Goal: Information Seeking & Learning: Learn about a topic

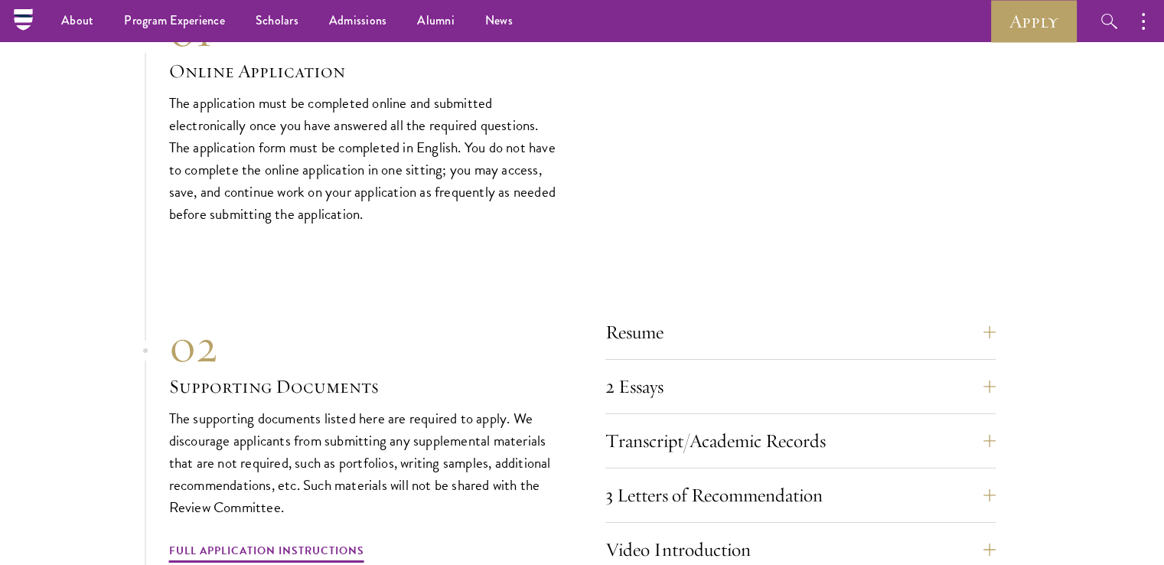
scroll to position [5128, 0]
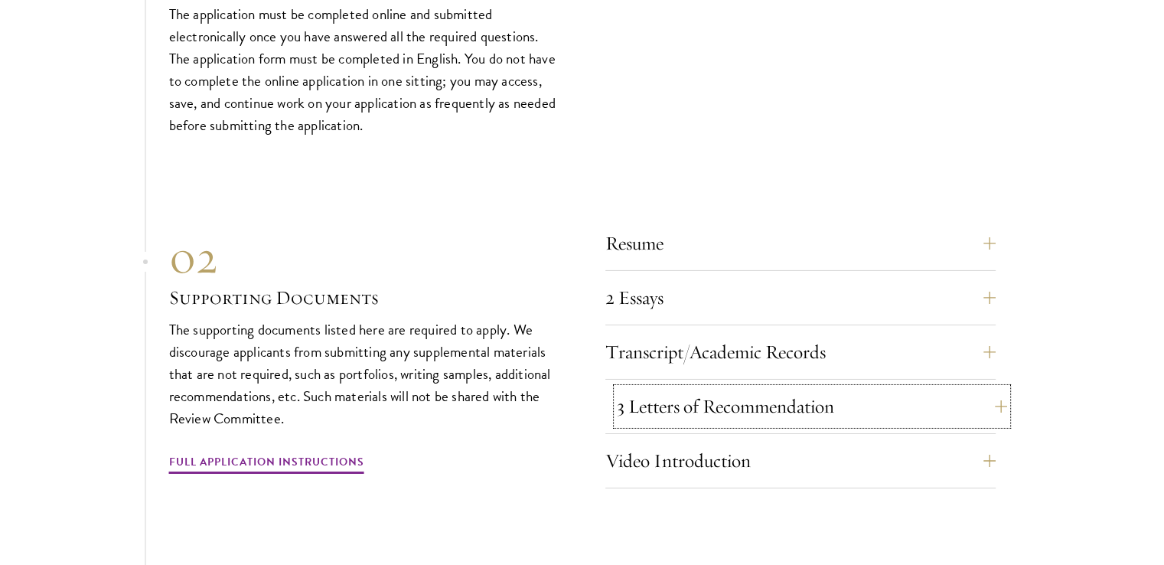
click at [992, 388] on button "3 Letters of Recommendation" at bounding box center [812, 406] width 390 height 37
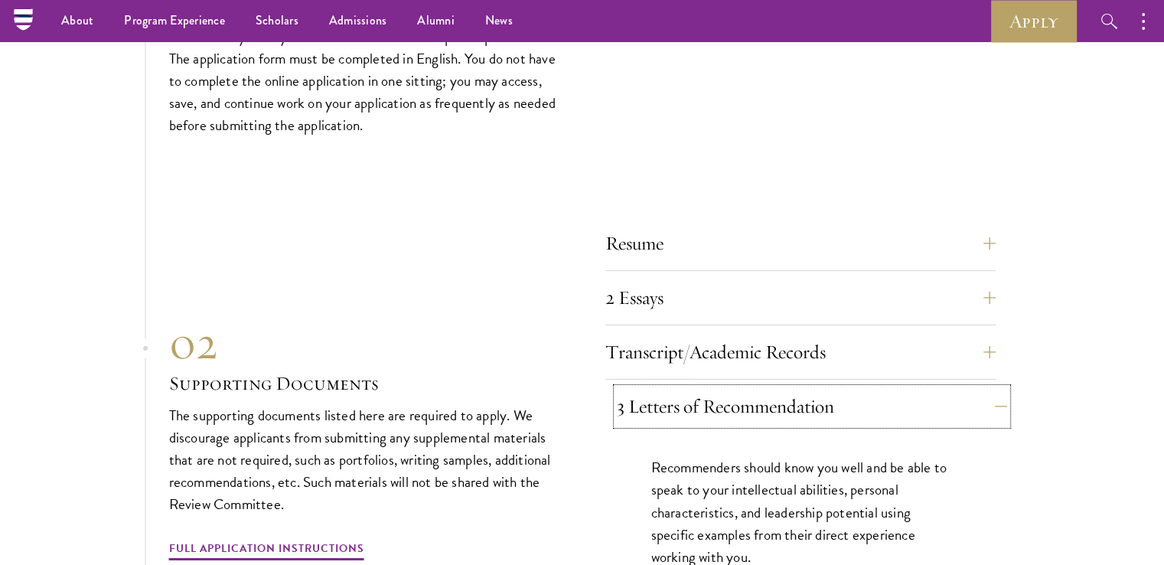
click at [986, 388] on button "3 Letters of Recommendation" at bounding box center [812, 406] width 390 height 37
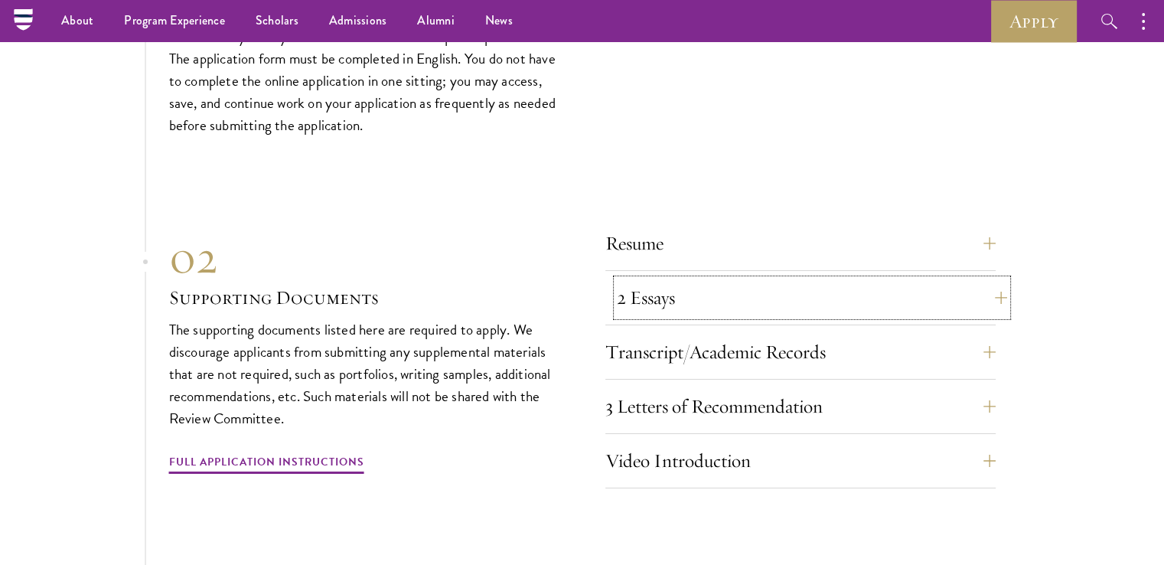
click at [983, 289] on button "2 Essays" at bounding box center [812, 297] width 390 height 37
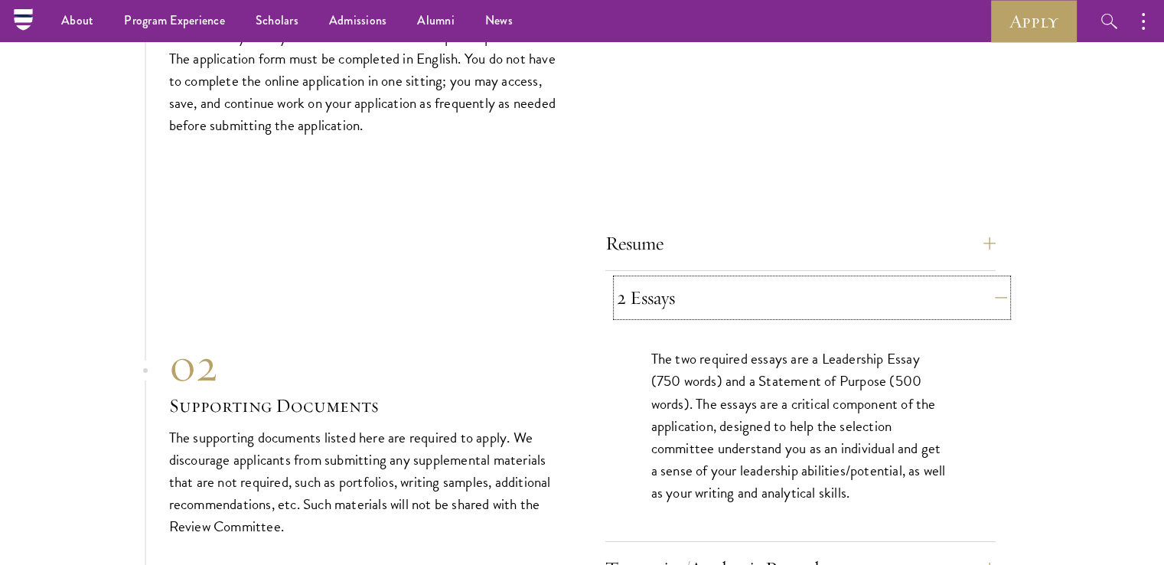
click at [983, 289] on button "2 Essays" at bounding box center [812, 297] width 390 height 37
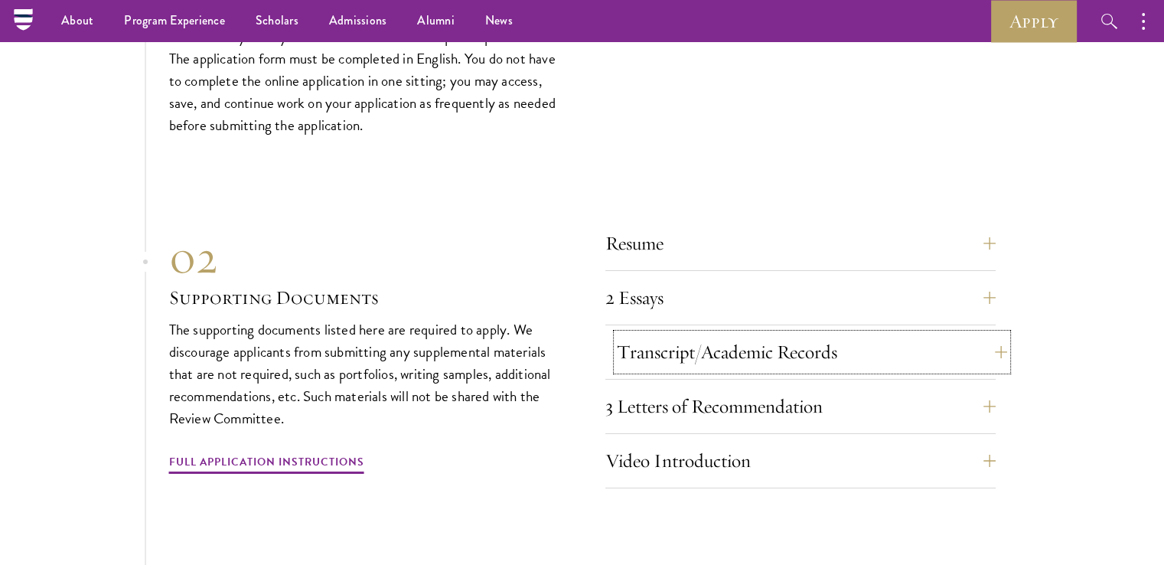
click at [977, 341] on button "Transcript/Academic Records" at bounding box center [812, 352] width 390 height 37
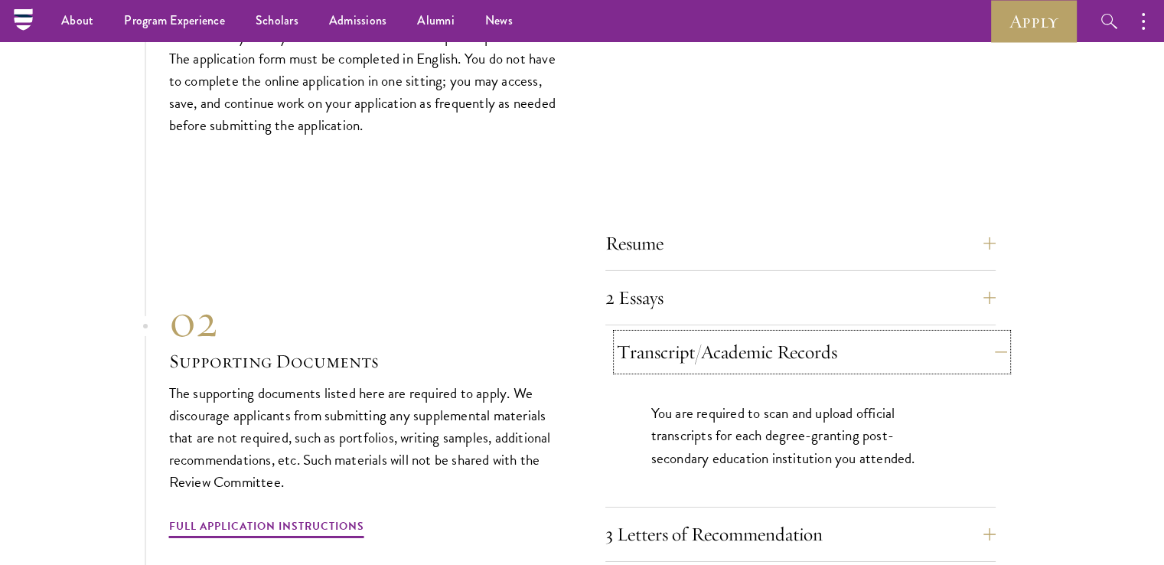
click at [977, 341] on button "Transcript/Academic Records" at bounding box center [812, 352] width 390 height 37
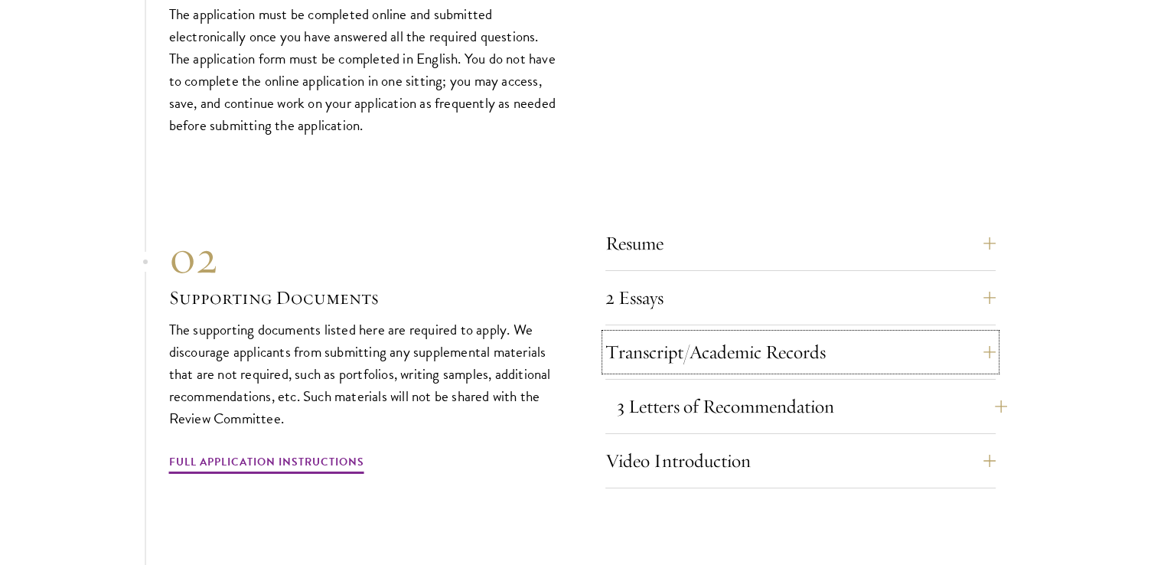
scroll to position [5204, 0]
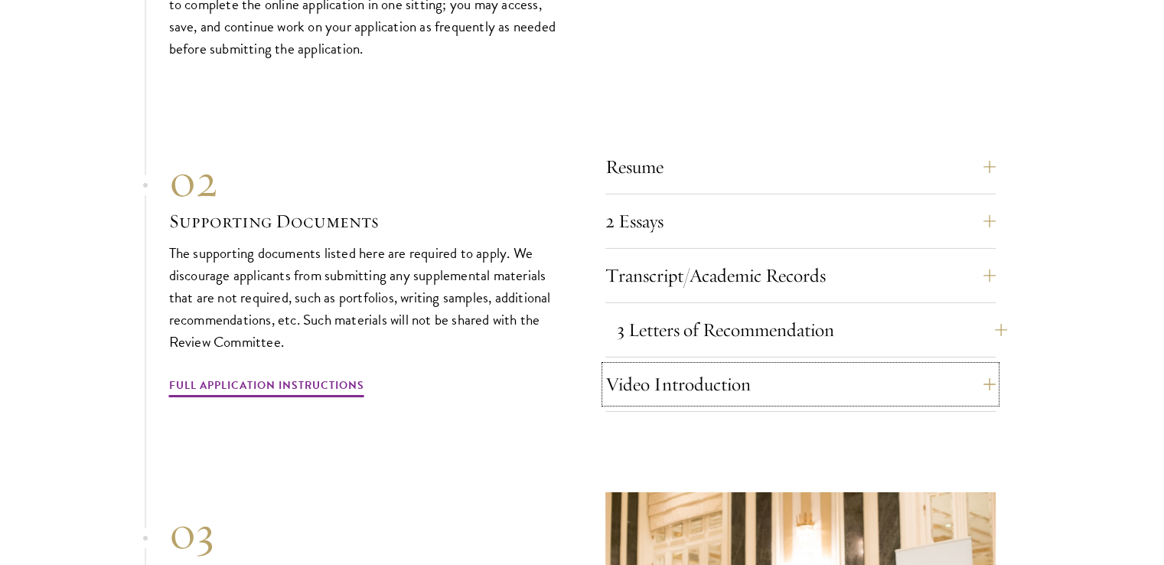
click at [943, 393] on button "Video Introduction" at bounding box center [800, 384] width 390 height 37
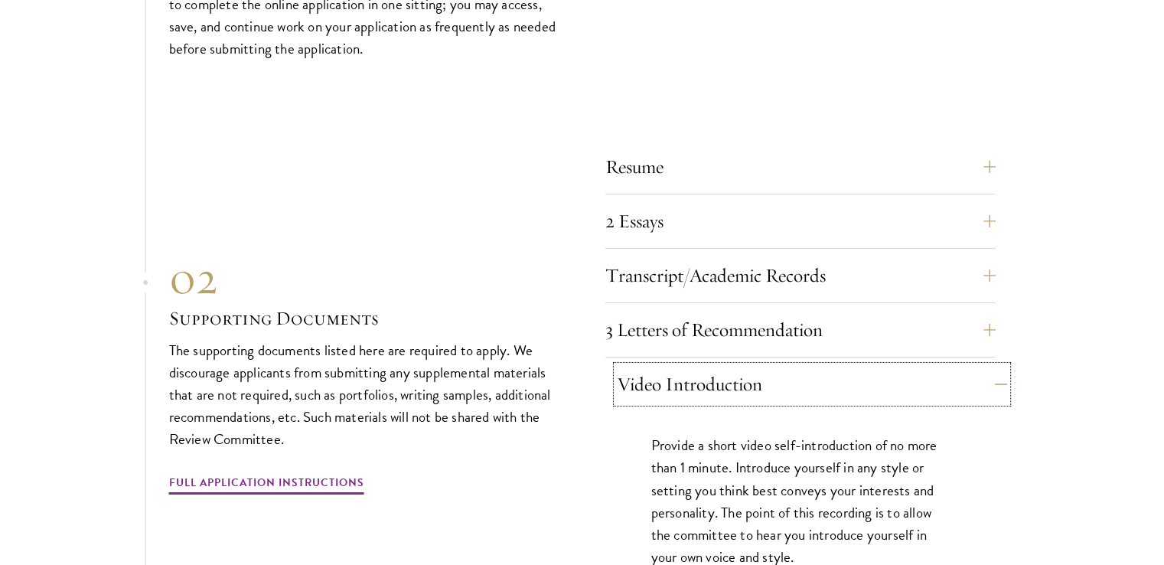
scroll to position [5281, 0]
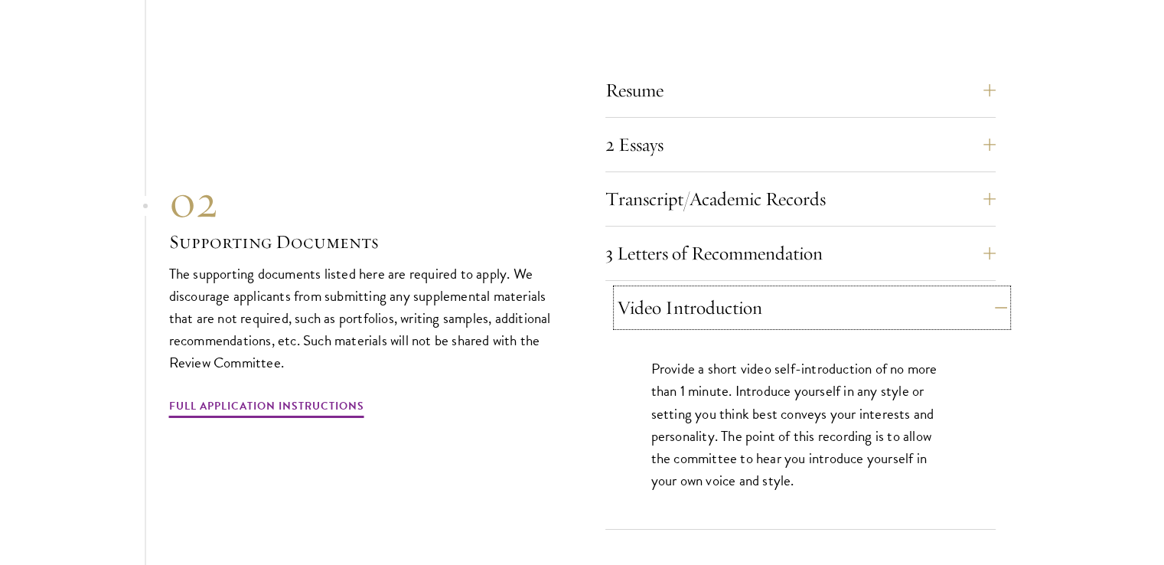
click at [887, 298] on button "Video Introduction" at bounding box center [812, 307] width 390 height 37
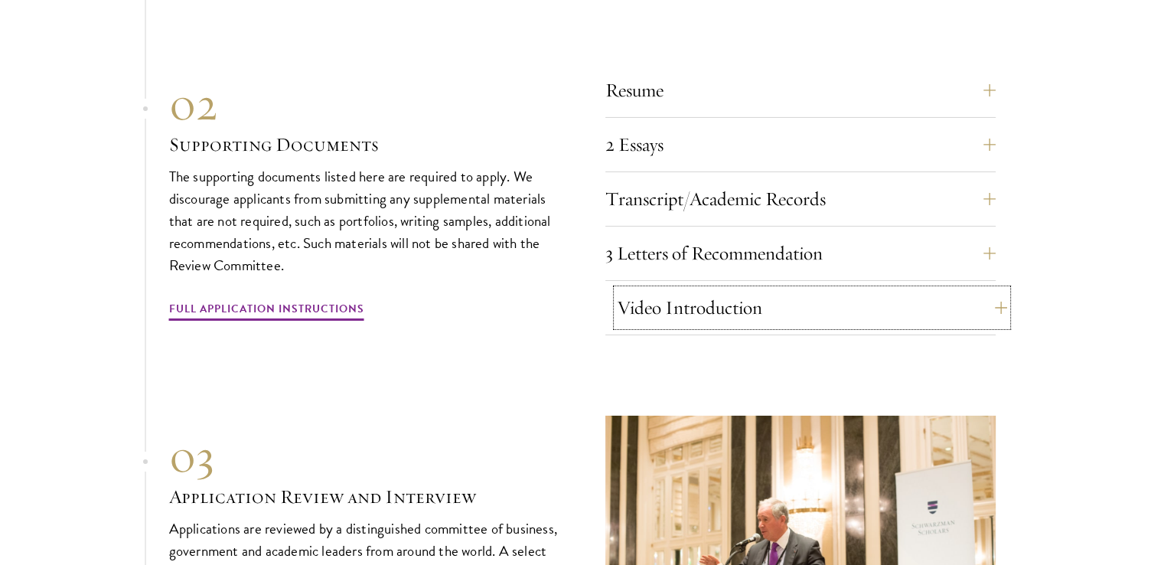
click at [887, 298] on button "Video Introduction" at bounding box center [812, 307] width 390 height 37
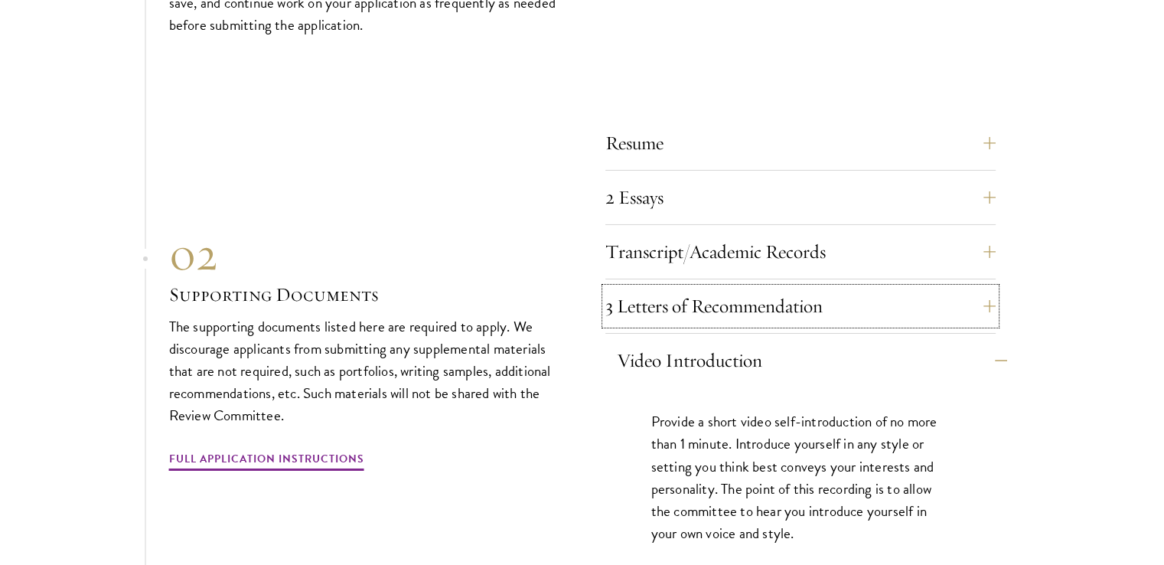
click at [887, 298] on div "Resume A current version of your resume or CV (maximum 2 pages). 2 Essays The t…" at bounding box center [800, 354] width 390 height 458
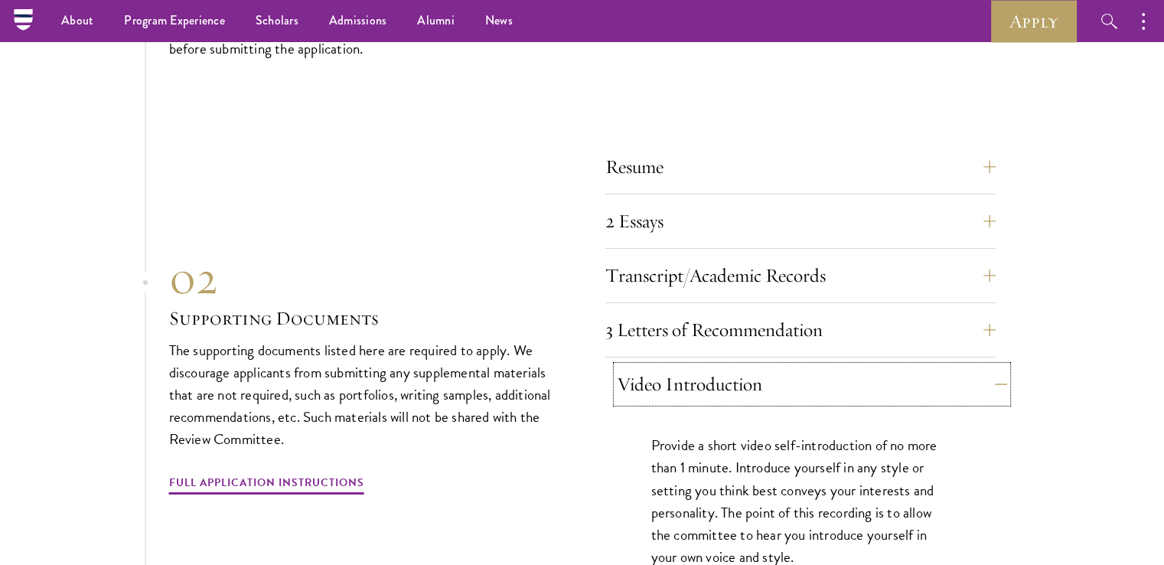
click at [888, 366] on button "Video Introduction" at bounding box center [812, 384] width 390 height 37
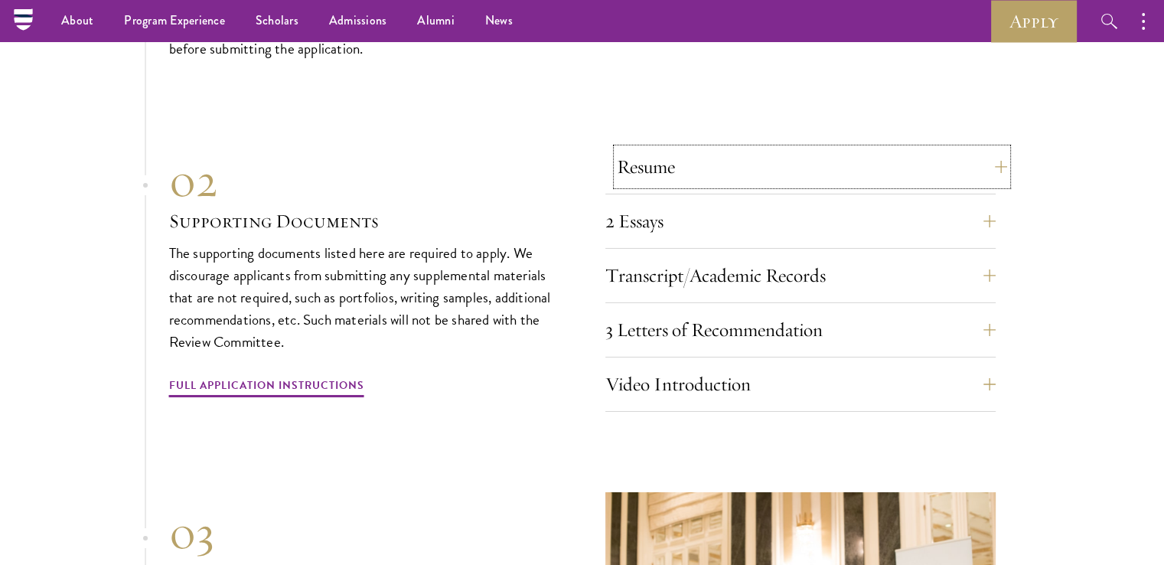
click at [871, 157] on button "Resume" at bounding box center [812, 166] width 390 height 37
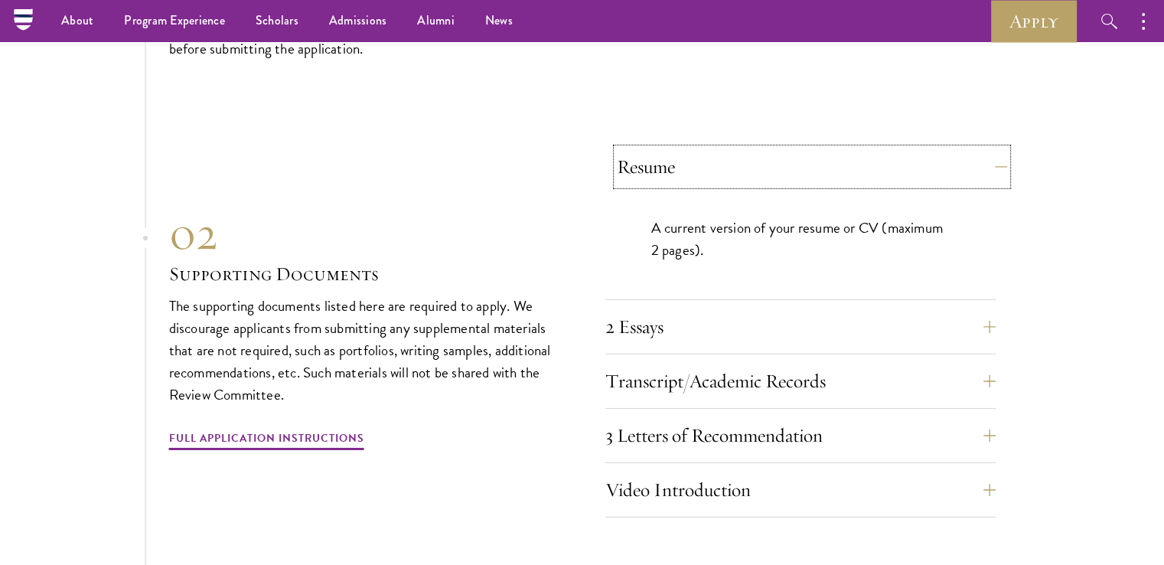
click at [871, 157] on button "Resume" at bounding box center [812, 166] width 390 height 37
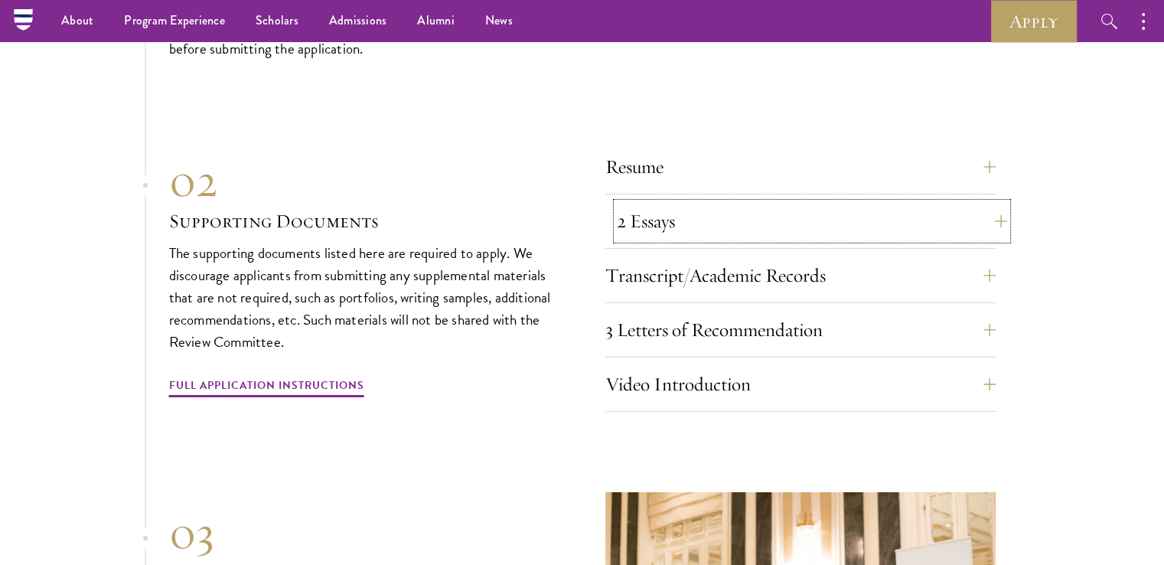
click at [849, 228] on button "2 Essays" at bounding box center [812, 221] width 390 height 37
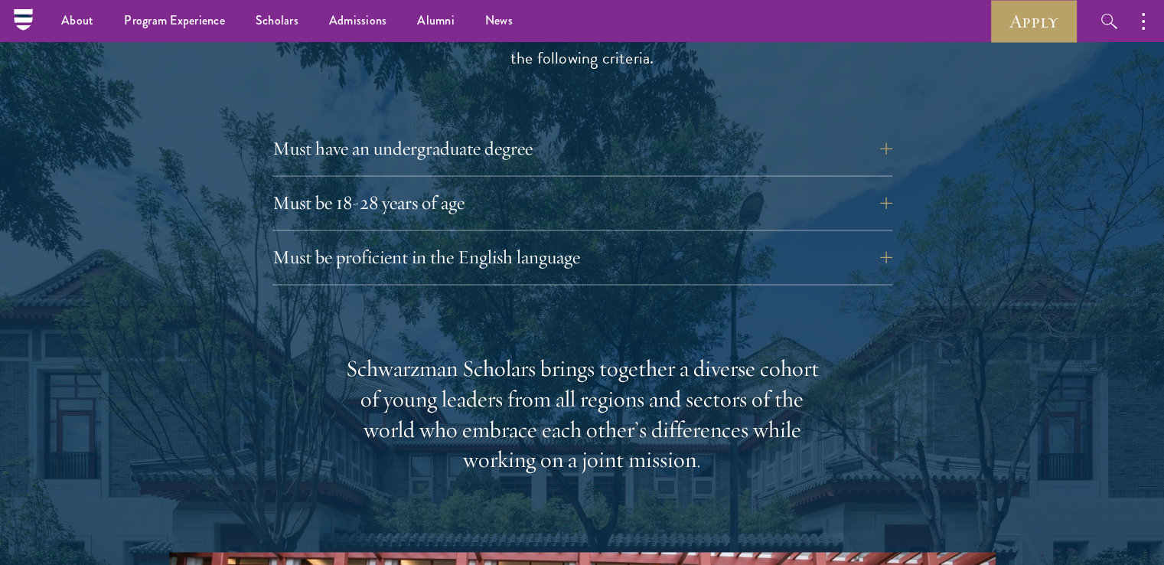
scroll to position [2143, 0]
click at [601, 132] on button "Must have an undergraduate degree" at bounding box center [594, 150] width 620 height 37
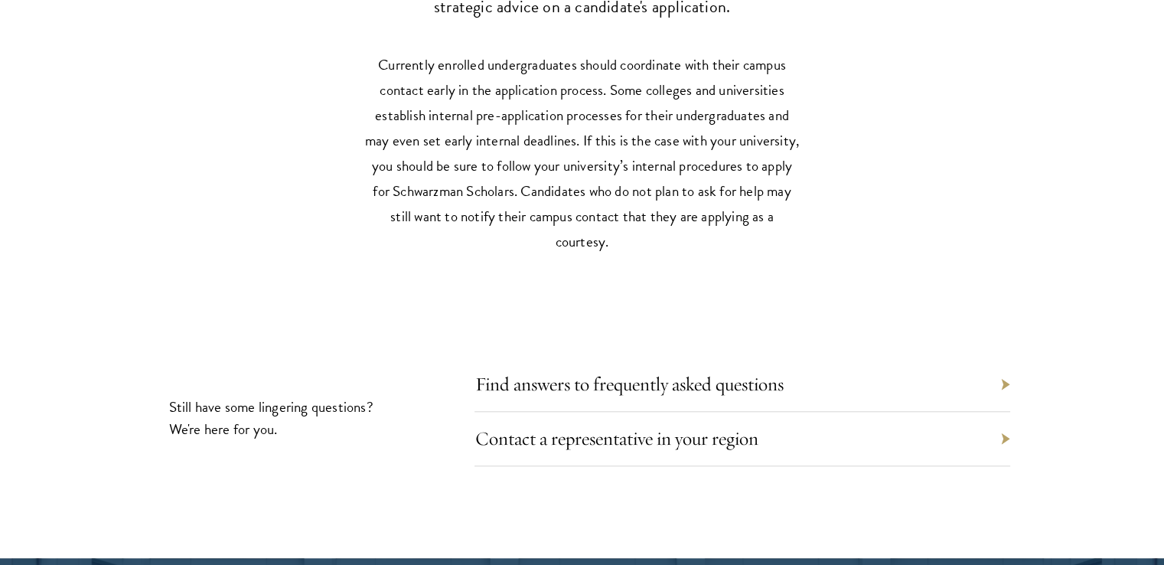
scroll to position [7577, 0]
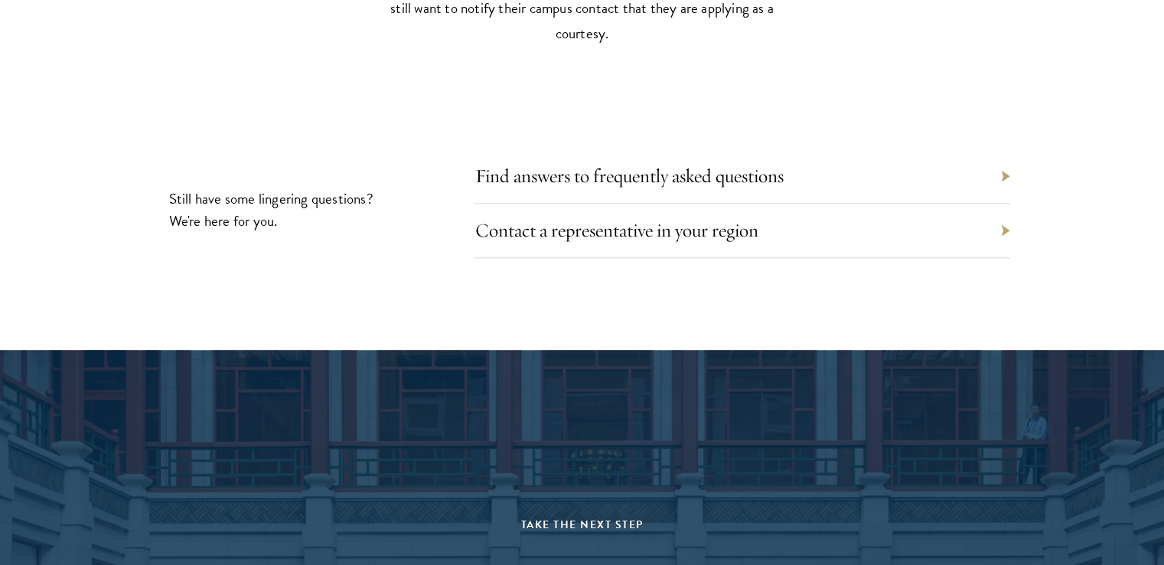
click at [1010, 218] on section "Still have some lingering questions? We're here for you. Find answers to freque…" at bounding box center [582, 209] width 1164 height 97
click at [1003, 218] on div "Contact a representative in your region" at bounding box center [743, 231] width 536 height 54
click at [935, 224] on div "Contact a representative in your region" at bounding box center [743, 231] width 536 height 54
click at [641, 233] on div "Contact a representative in your region" at bounding box center [743, 231] width 536 height 54
click at [644, 218] on link "Contact a representative in your region" at bounding box center [627, 230] width 283 height 24
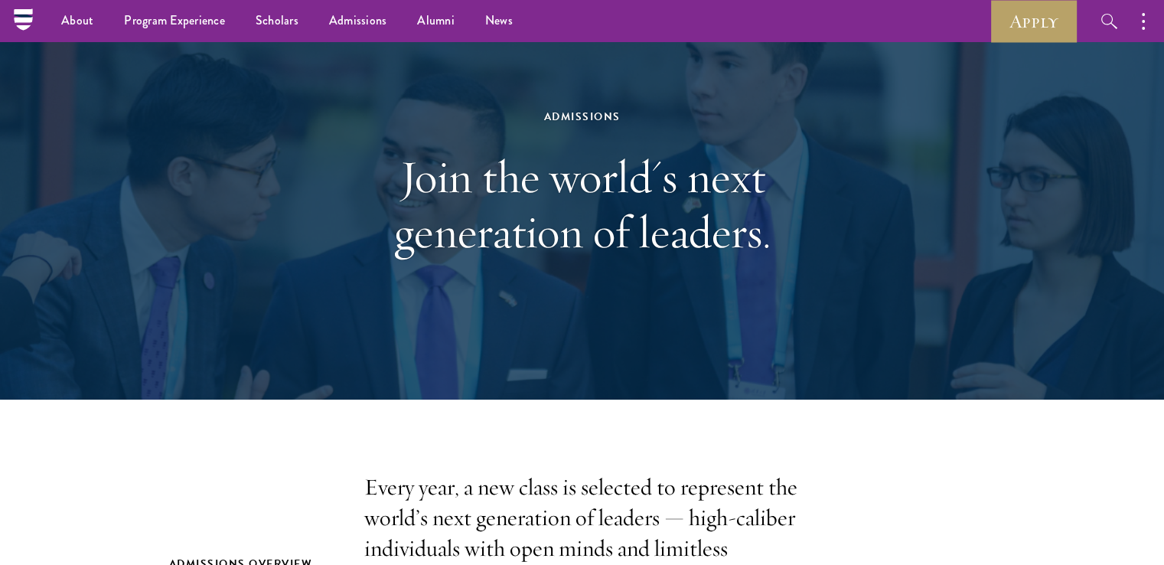
scroll to position [0, 0]
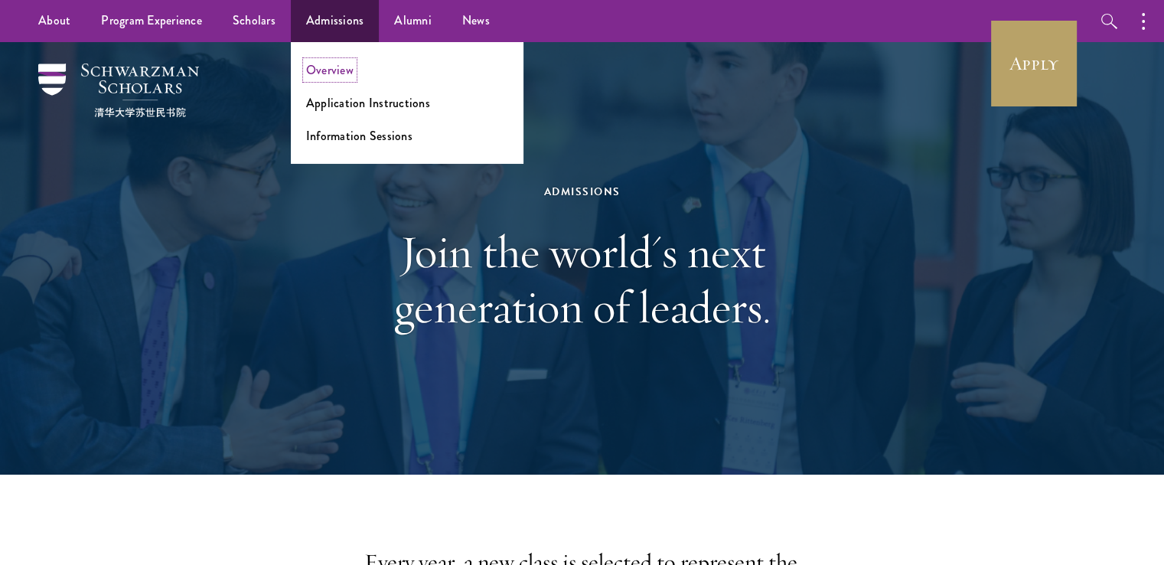
click at [338, 62] on link "Overview" at bounding box center [329, 70] width 47 height 18
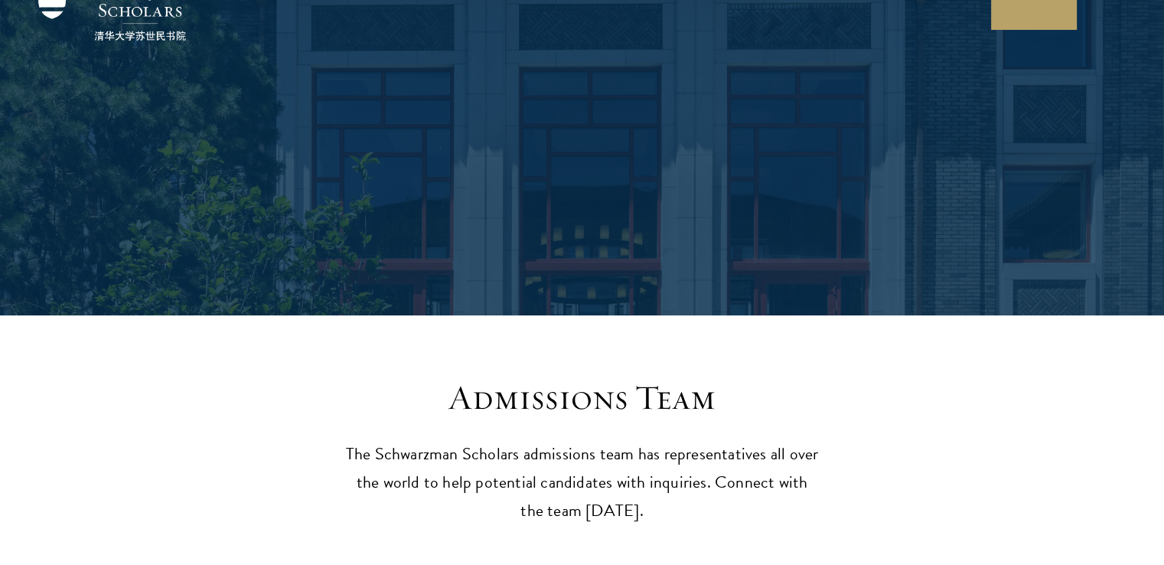
scroll to position [230, 0]
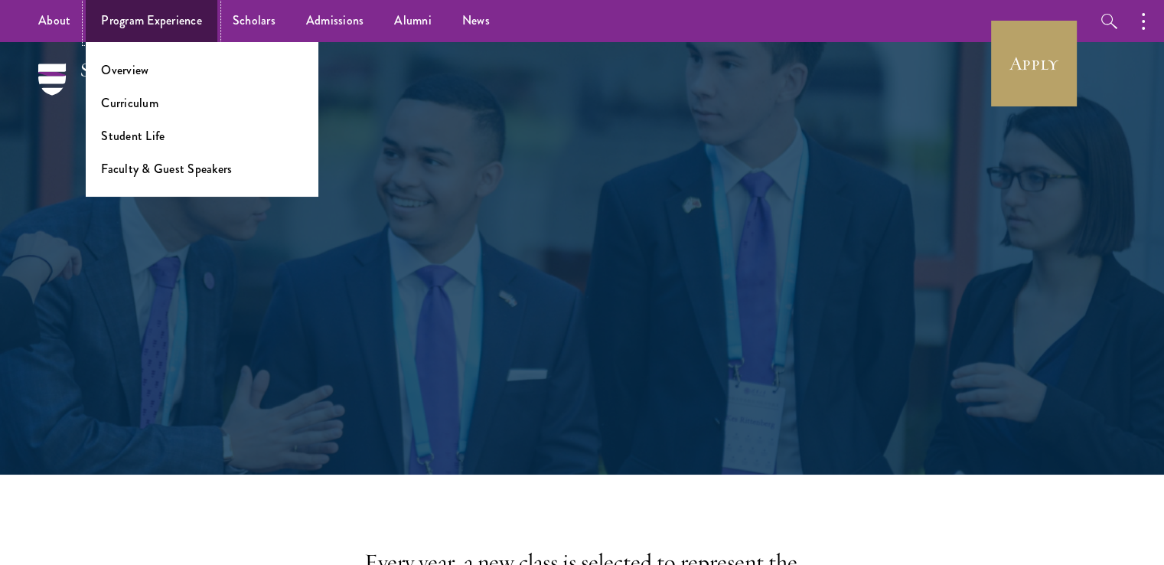
click at [190, 17] on link "Program Experience" at bounding box center [152, 21] width 132 height 42
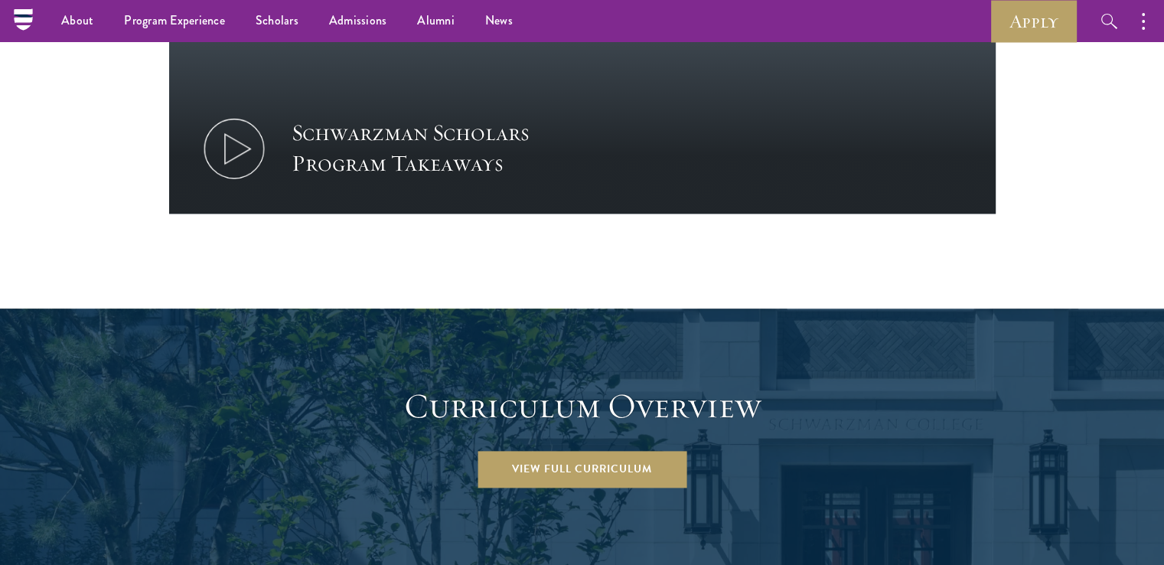
scroll to position [1531, 0]
